Goal: Navigation & Orientation: Find specific page/section

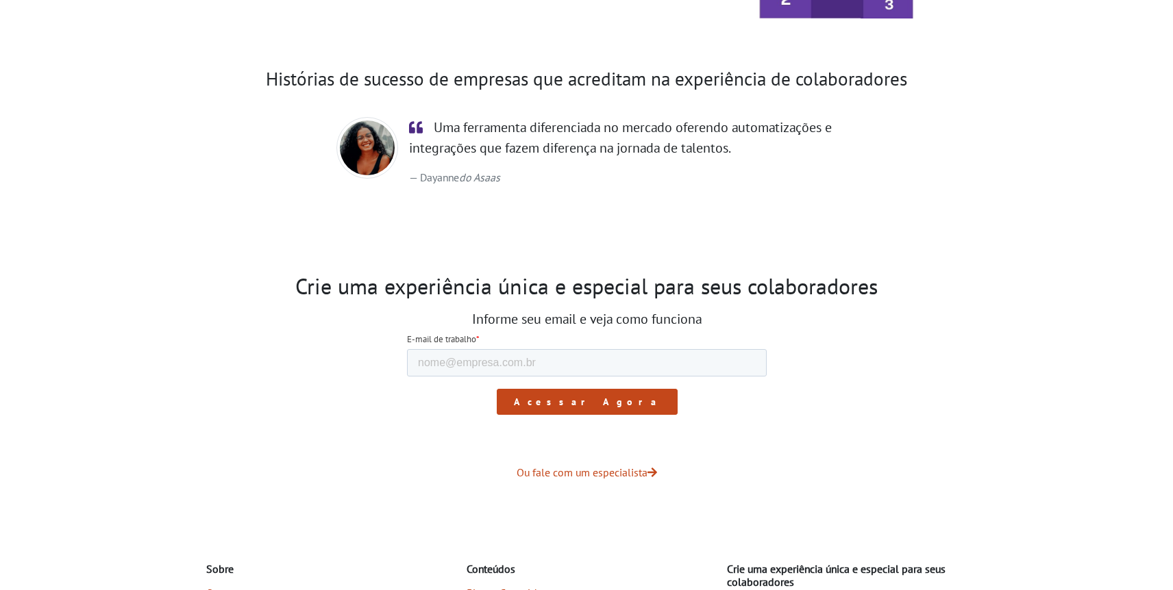
scroll to position [2227, 0]
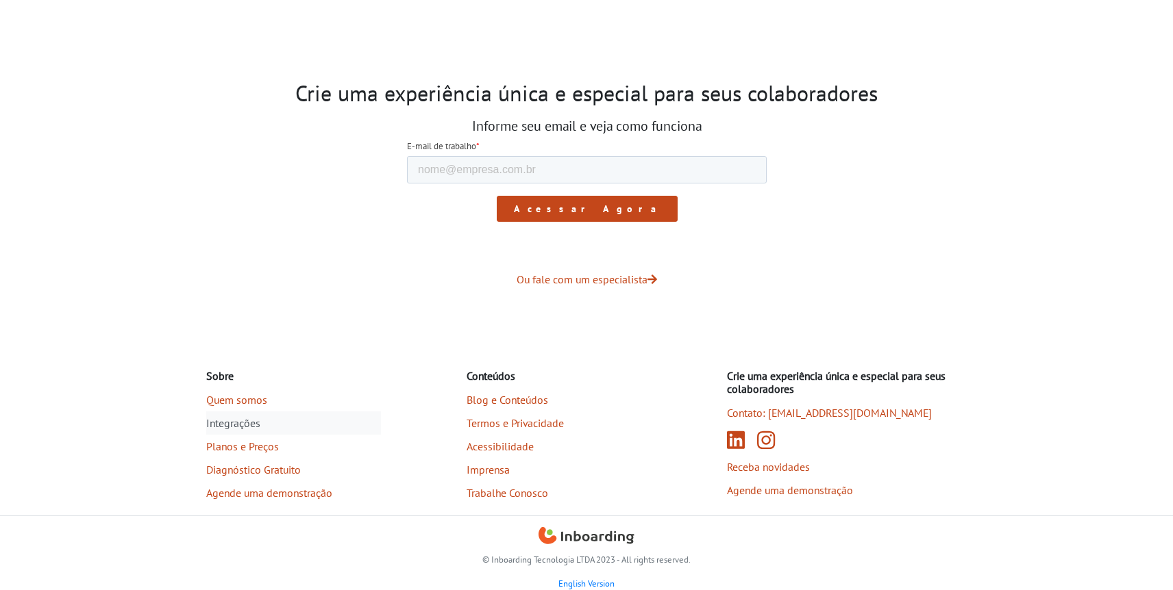
click at [237, 423] on link "Integrações" at bounding box center [293, 423] width 175 height 23
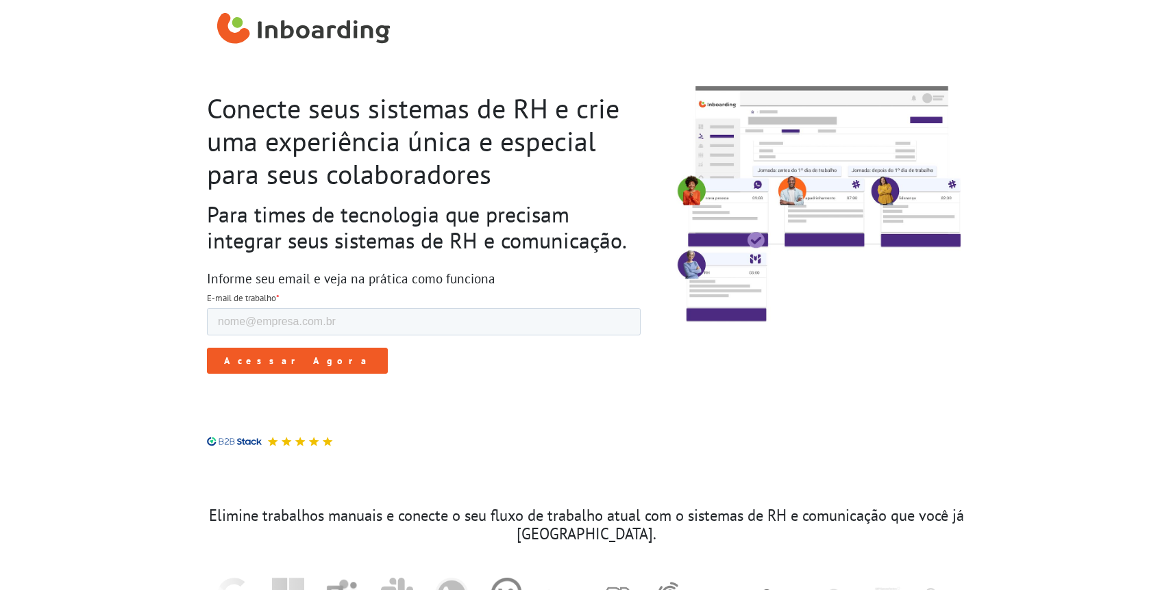
click at [225, 23] on img "Inboarding Home Page" at bounding box center [303, 29] width 173 height 41
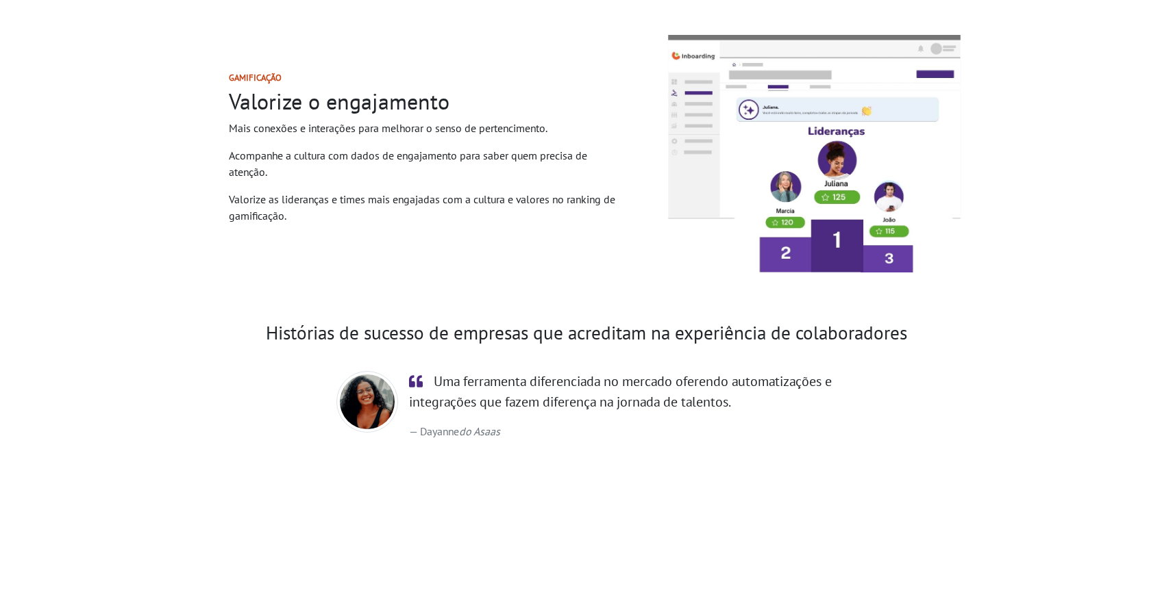
scroll to position [2201, 0]
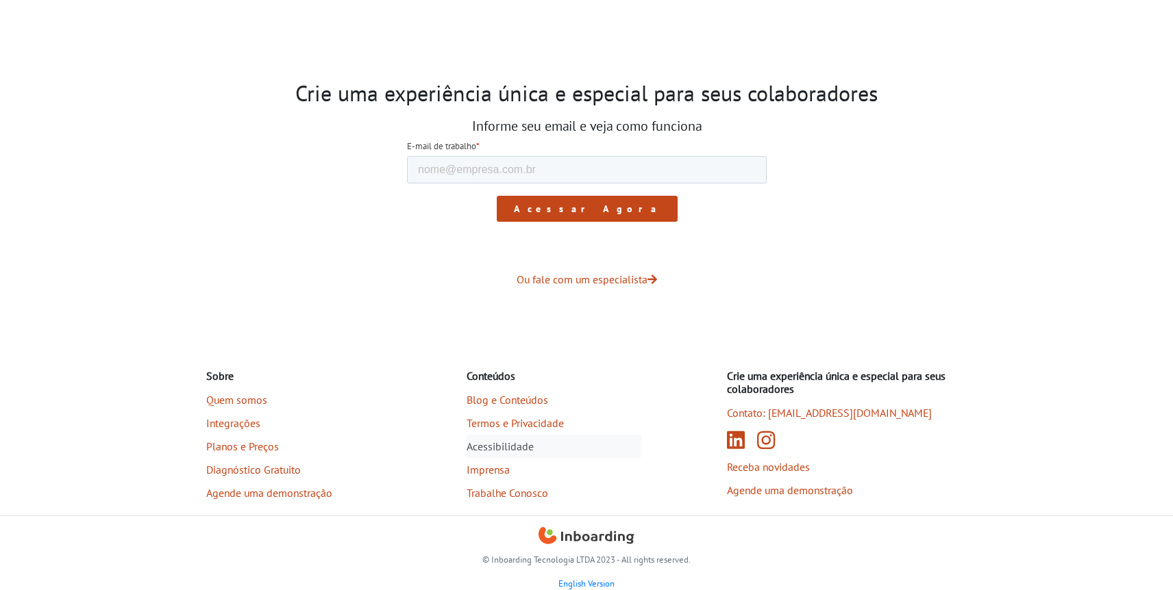
click at [484, 454] on link "Acessibilidade" at bounding box center [553, 446] width 175 height 23
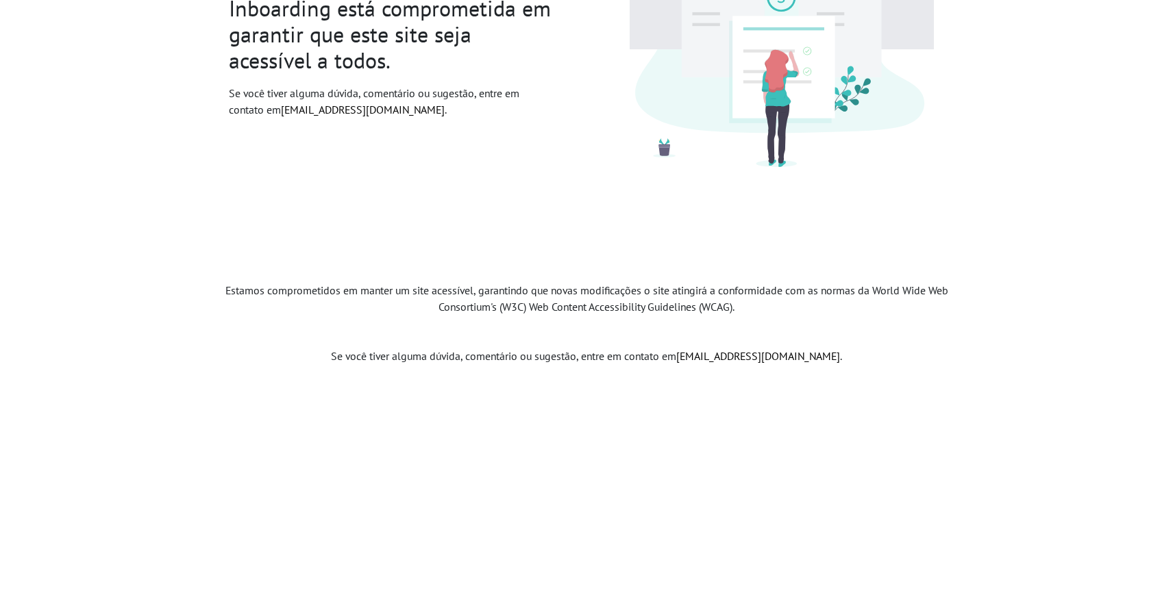
scroll to position [270, 0]
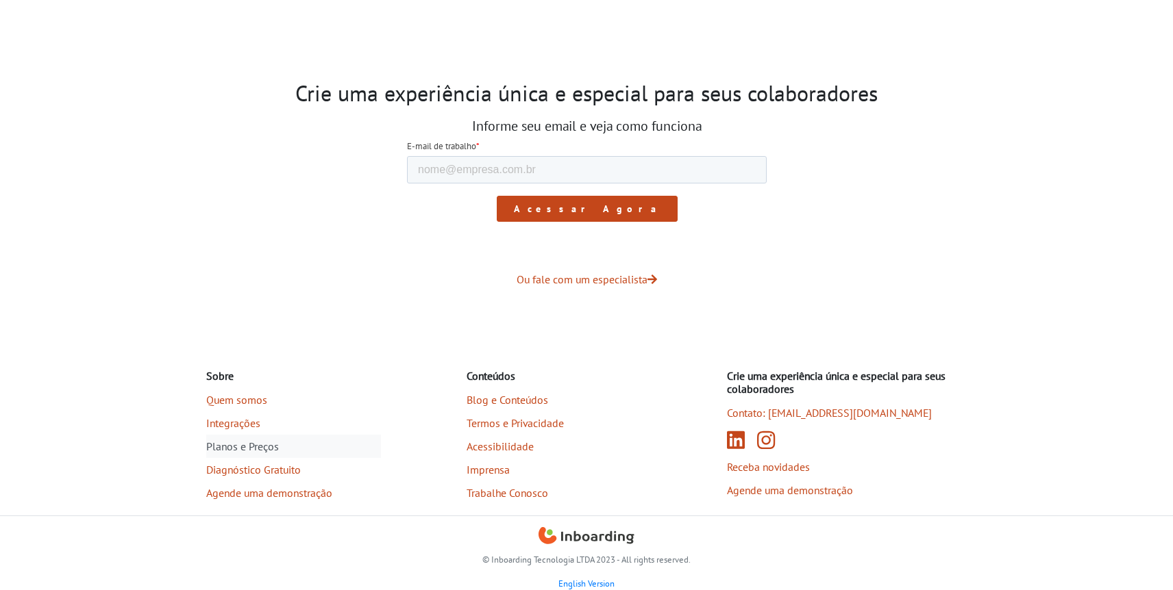
click at [234, 442] on link "Planos e Preços" at bounding box center [293, 446] width 175 height 23
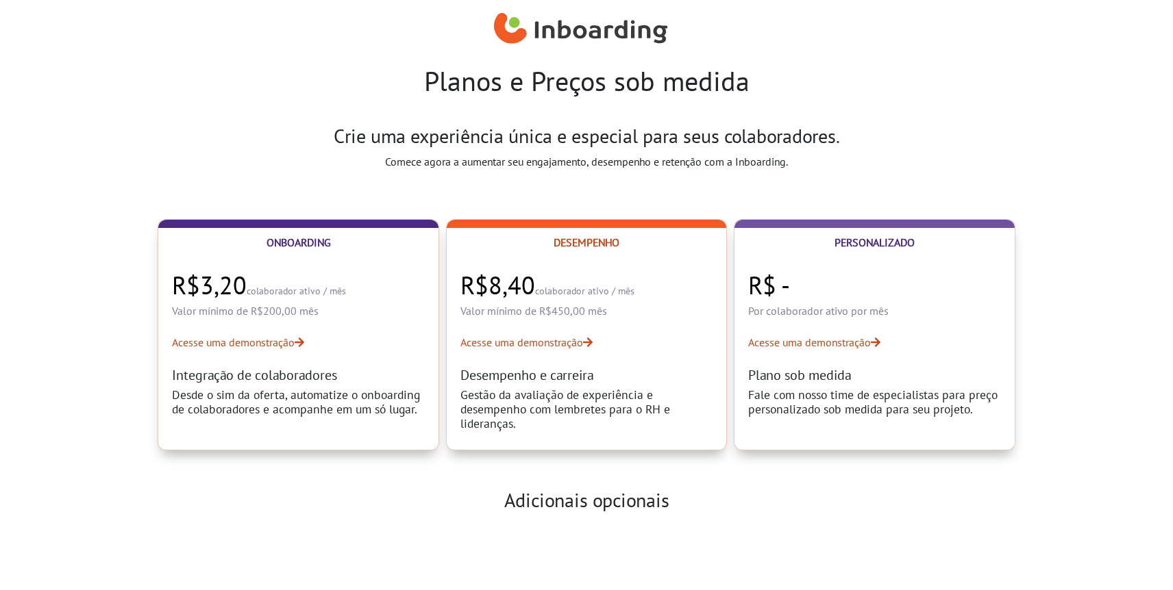
select select "BR"
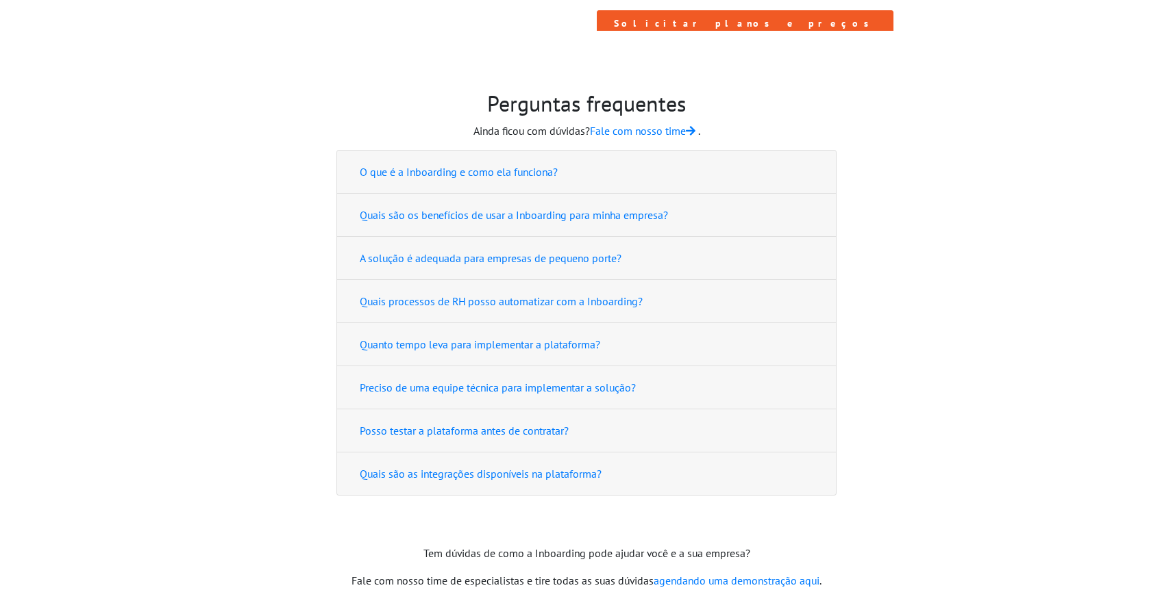
scroll to position [1461, 0]
